Goal: Task Accomplishment & Management: Use online tool/utility

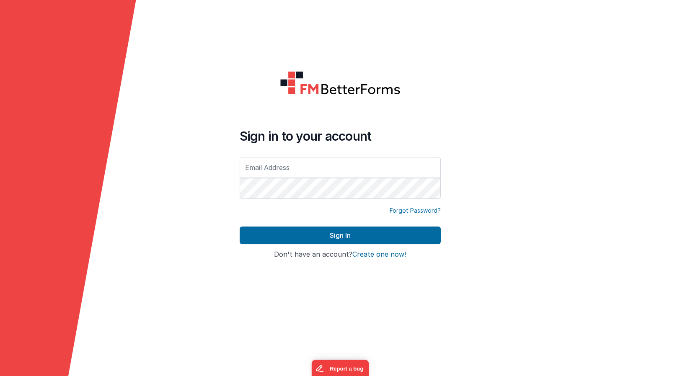
click at [296, 170] on input "text" at bounding box center [340, 167] width 201 height 21
type input "[PERSON_NAME][EMAIL_ADDRESS][DOMAIN_NAME]"
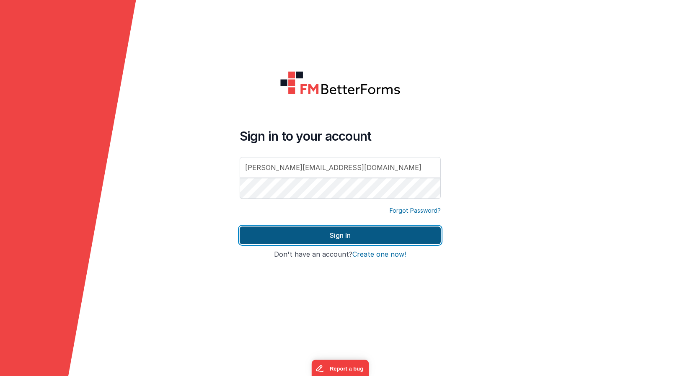
click at [348, 241] on button "Sign In" at bounding box center [340, 236] width 201 height 18
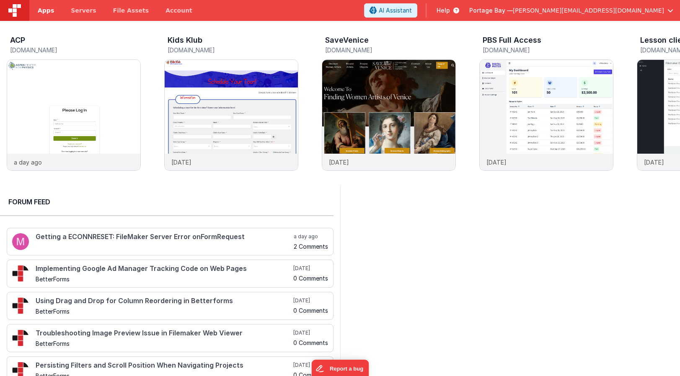
click at [44, 8] on span "Apps" at bounding box center [46, 10] width 16 height 8
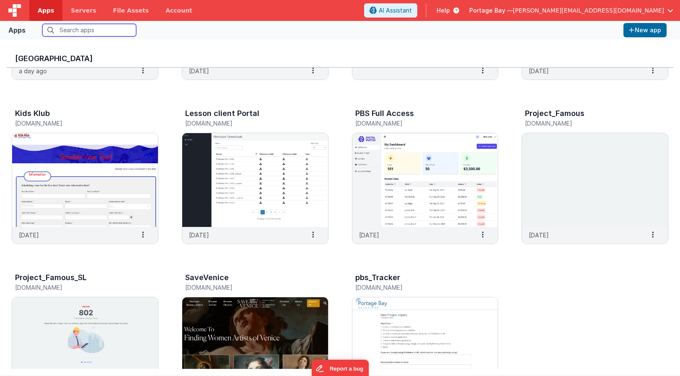
scroll to position [139, 0]
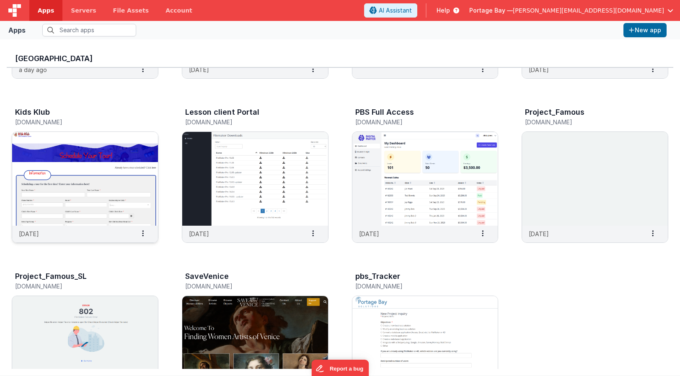
click at [90, 161] on img at bounding box center [85, 179] width 146 height 94
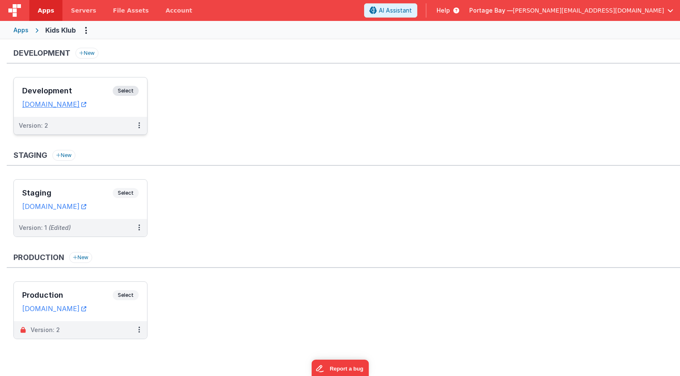
click at [120, 91] on span "Select" at bounding box center [126, 91] width 26 height 10
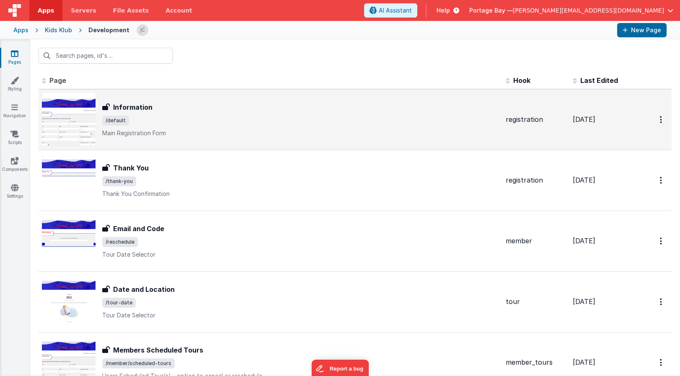
click at [184, 104] on div "Information" at bounding box center [300, 107] width 397 height 10
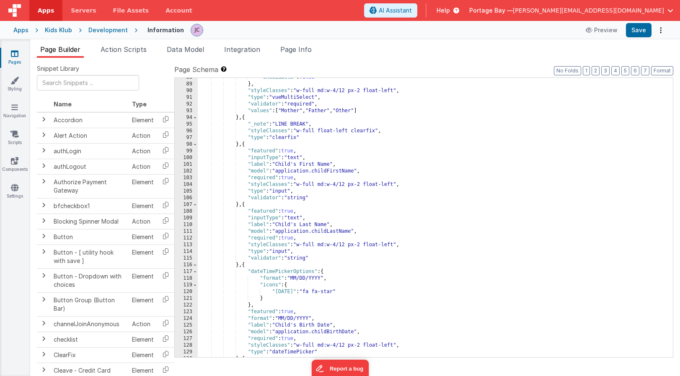
scroll to position [610, 0]
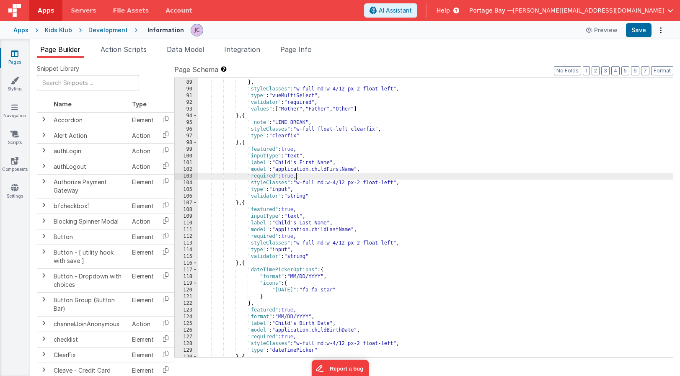
click at [296, 176] on div ""showLabels" : false } , "styleClasses" : "w-full md:w-4/12 px-2 float-left" , …" at bounding box center [435, 219] width 475 height 293
click at [297, 235] on div ""showLabels" : false } , "styleClasses" : "w-full md:w-4/12 px-2 float-left" , …" at bounding box center [435, 219] width 475 height 293
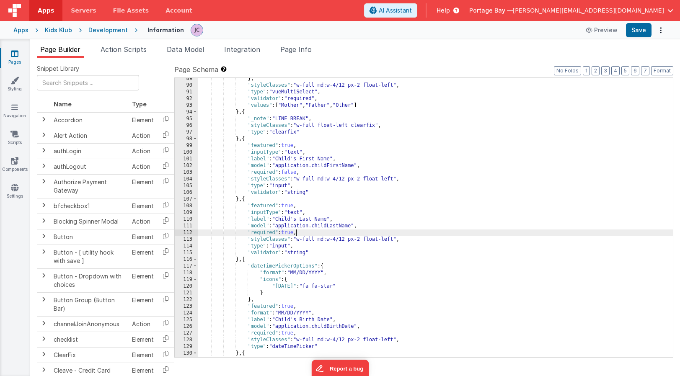
scroll to position [613, 0]
click at [642, 29] on button "Save" at bounding box center [639, 30] width 26 height 14
click at [106, 29] on div "Development" at bounding box center [107, 30] width 39 height 8
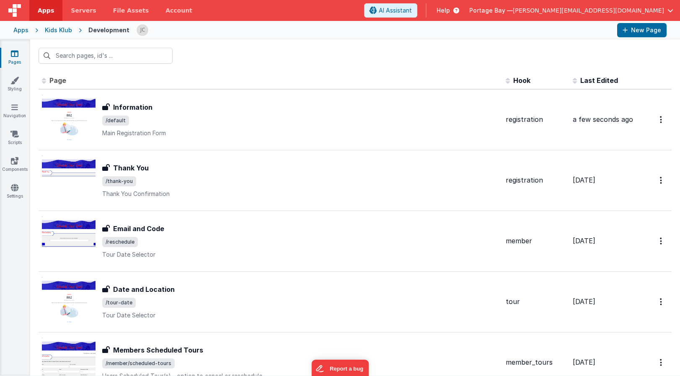
click at [61, 31] on div "Kids Klub" at bounding box center [58, 30] width 27 height 8
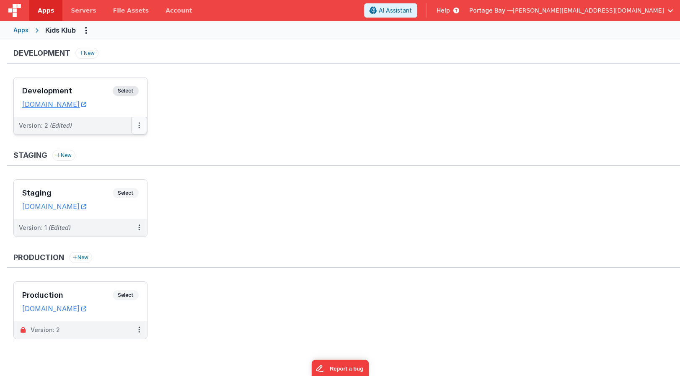
click at [139, 125] on icon at bounding box center [139, 125] width 2 height 0
click at [131, 142] on link "Edit" at bounding box center [110, 144] width 74 height 15
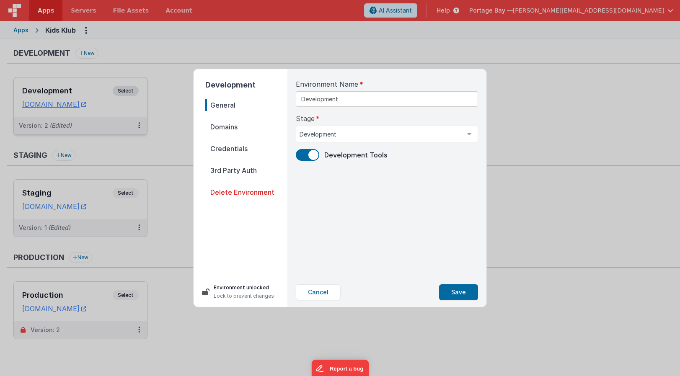
click at [233, 130] on span "Domains" at bounding box center [246, 127] width 82 height 12
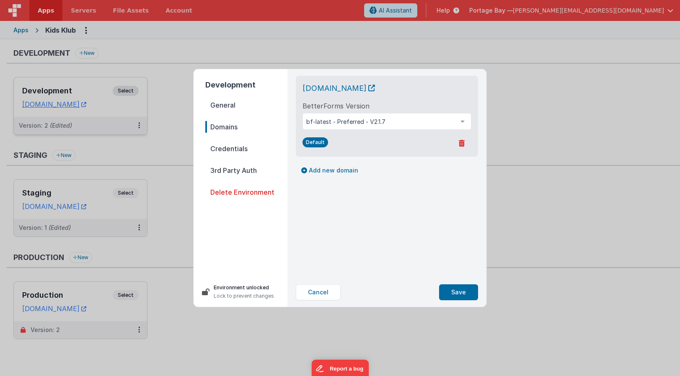
click at [226, 150] on span "Credentials" at bounding box center [246, 149] width 82 height 12
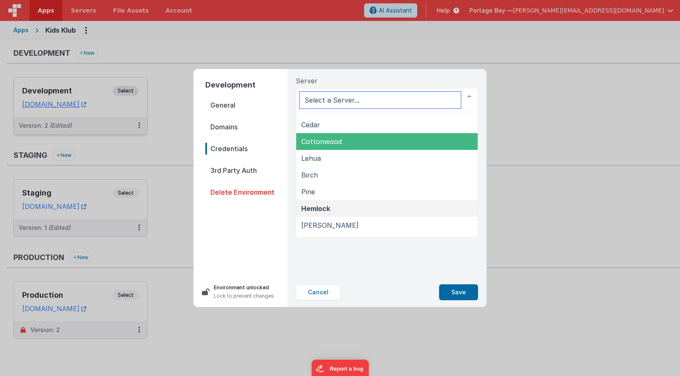
scroll to position [59, 0]
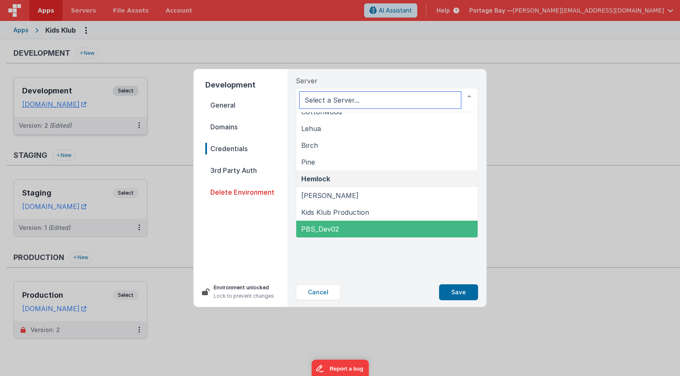
click at [344, 229] on span "PBS_Dev02" at bounding box center [387, 229] width 182 height 17
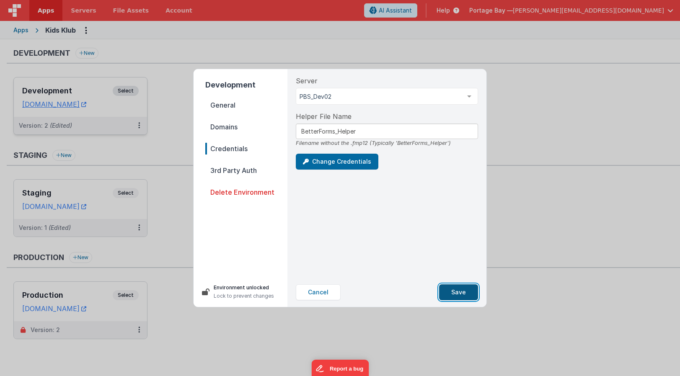
click at [462, 294] on button "Save" at bounding box center [458, 293] width 39 height 16
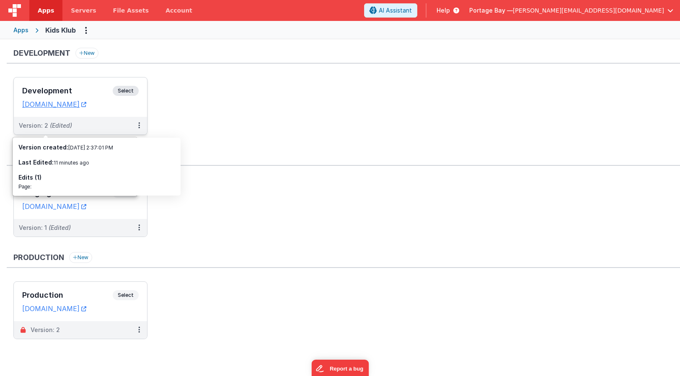
click at [35, 7] on link "Apps" at bounding box center [45, 10] width 33 height 21
